Goal: Task Accomplishment & Management: Manage account settings

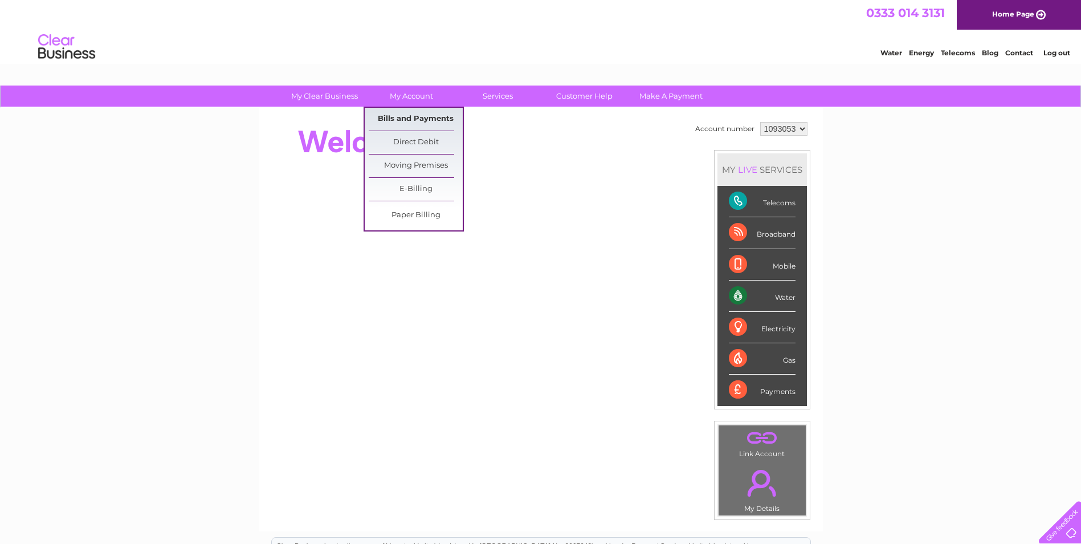
click at [405, 115] on link "Bills and Payments" at bounding box center [416, 119] width 94 height 23
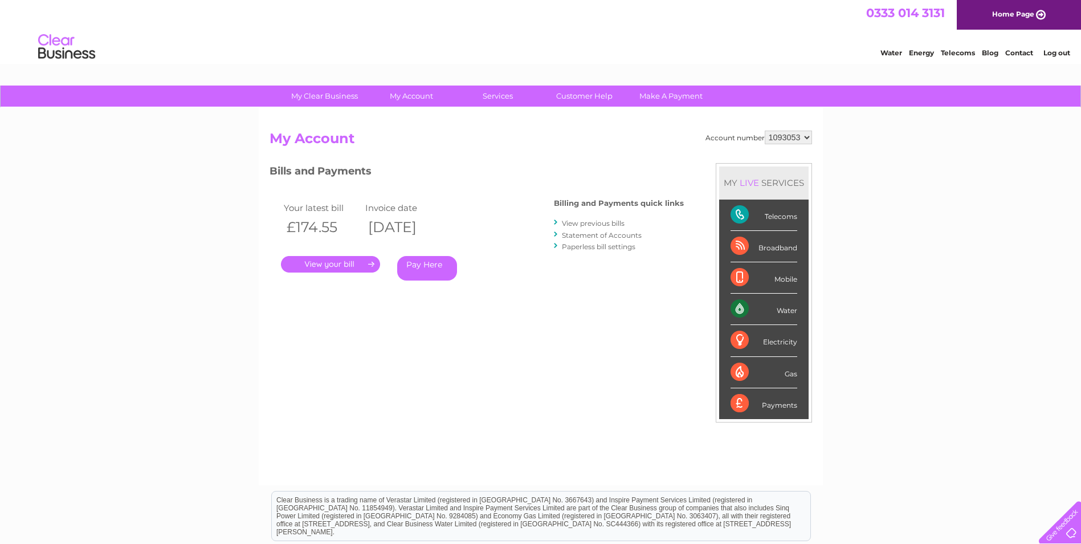
click at [343, 260] on link "." at bounding box center [330, 264] width 99 height 17
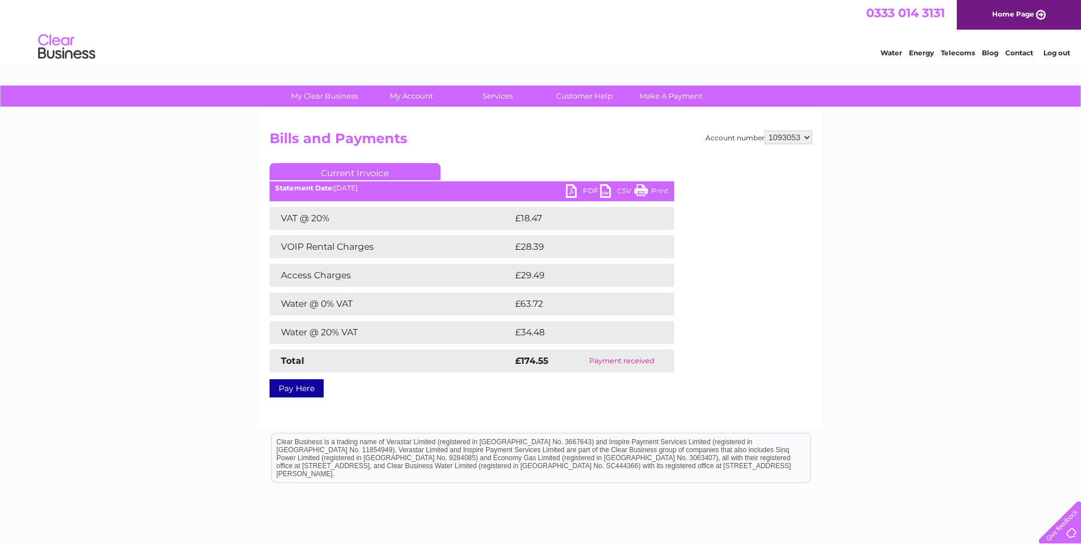
click at [590, 185] on link "PDF" at bounding box center [583, 192] width 34 height 17
